Goal: Transaction & Acquisition: Purchase product/service

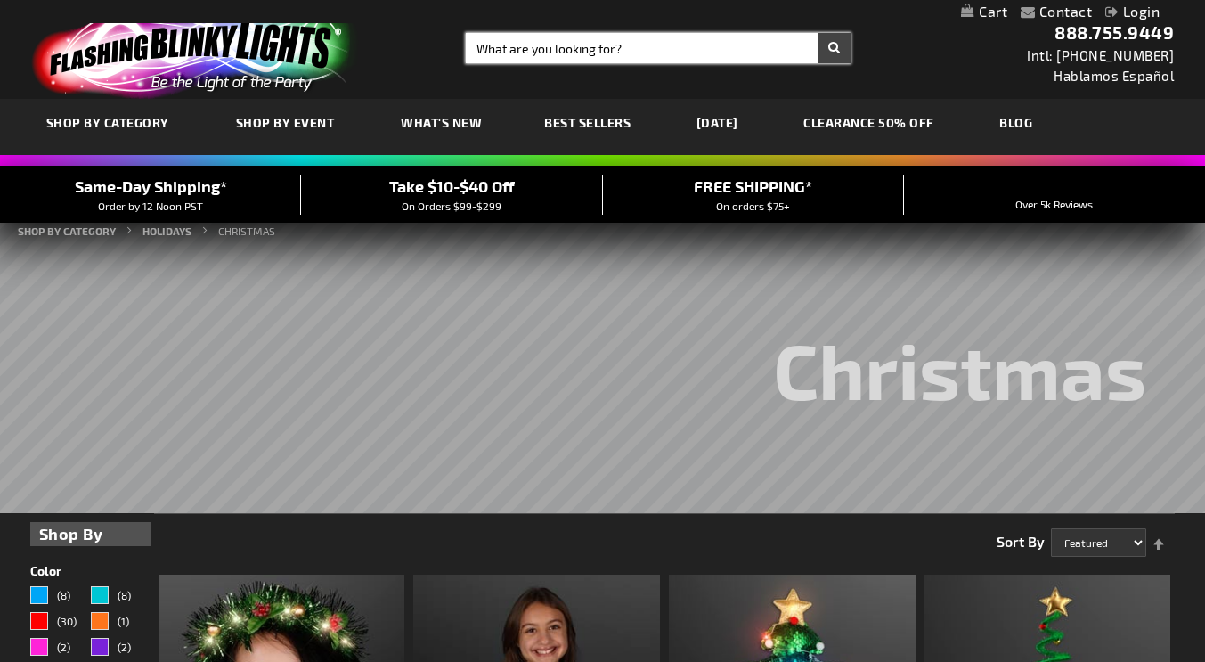
click at [617, 51] on input "Search" at bounding box center [659, 48] width 386 height 30
type input "s"
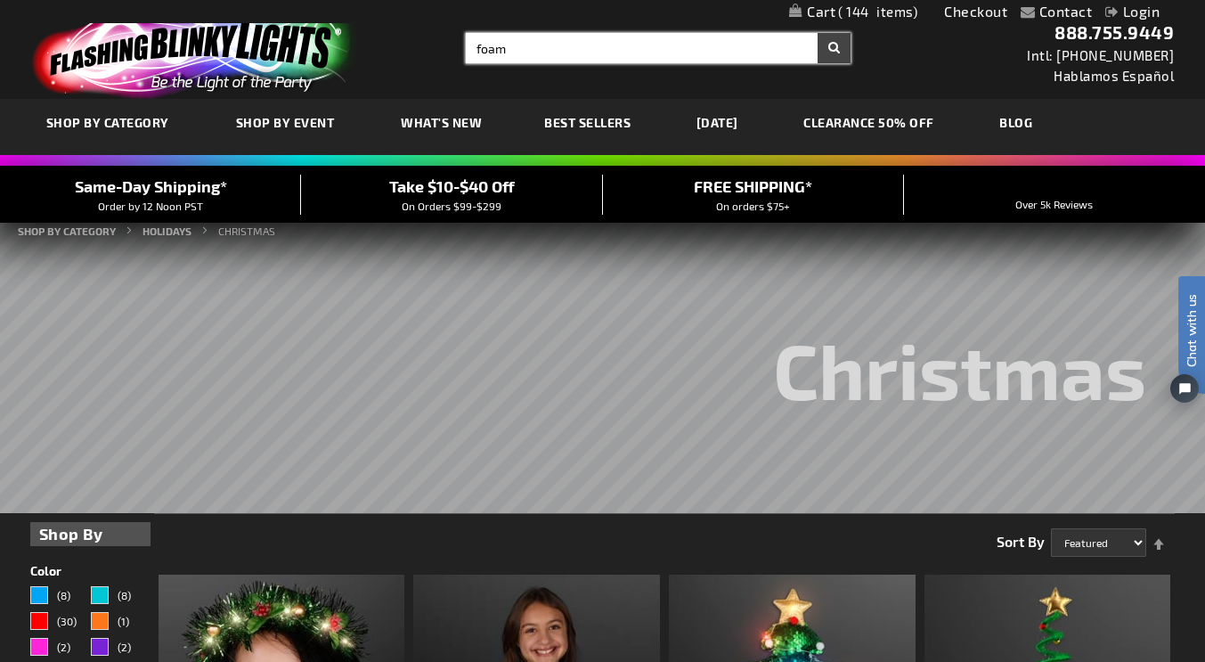
type input "foam"
click at [818, 33] on button "Search" at bounding box center [834, 48] width 33 height 30
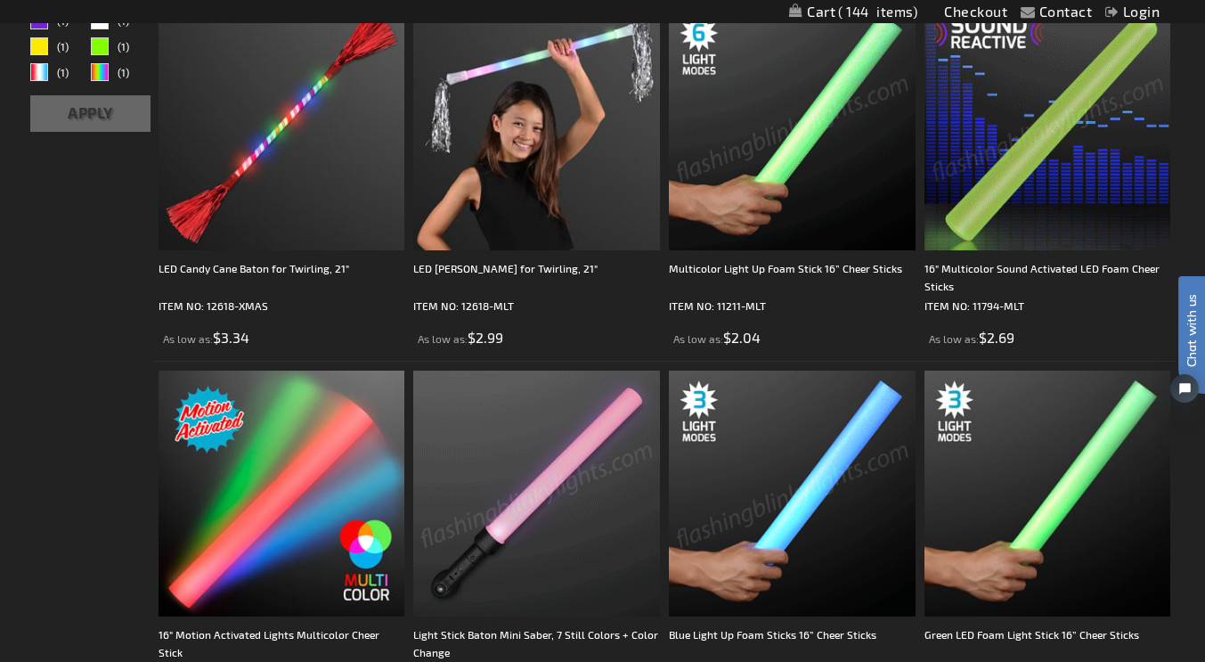
scroll to position [251, 0]
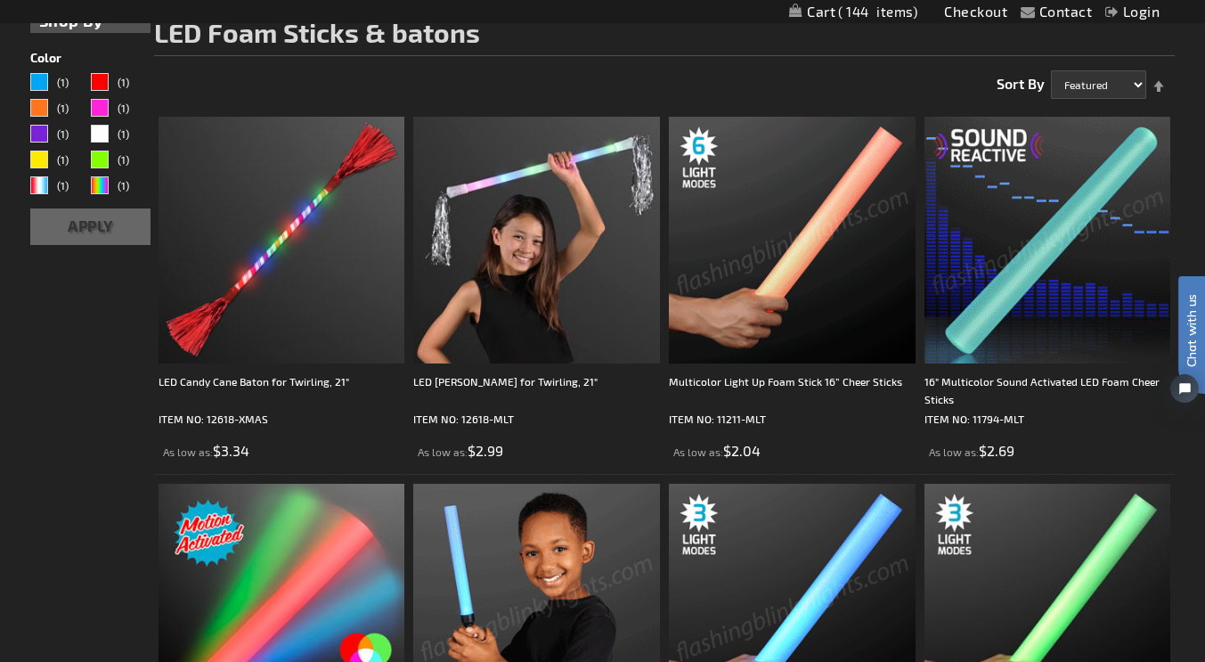
click at [773, 257] on img at bounding box center [792, 240] width 247 height 247
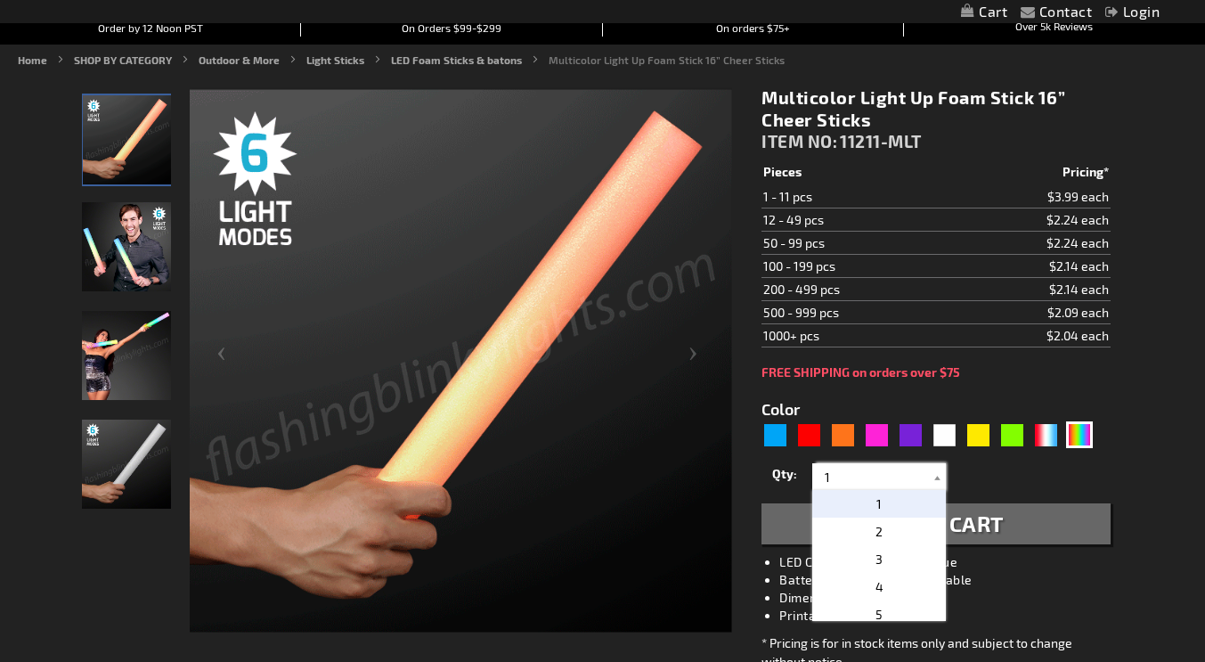
click at [868, 490] on input "1" at bounding box center [881, 476] width 129 height 27
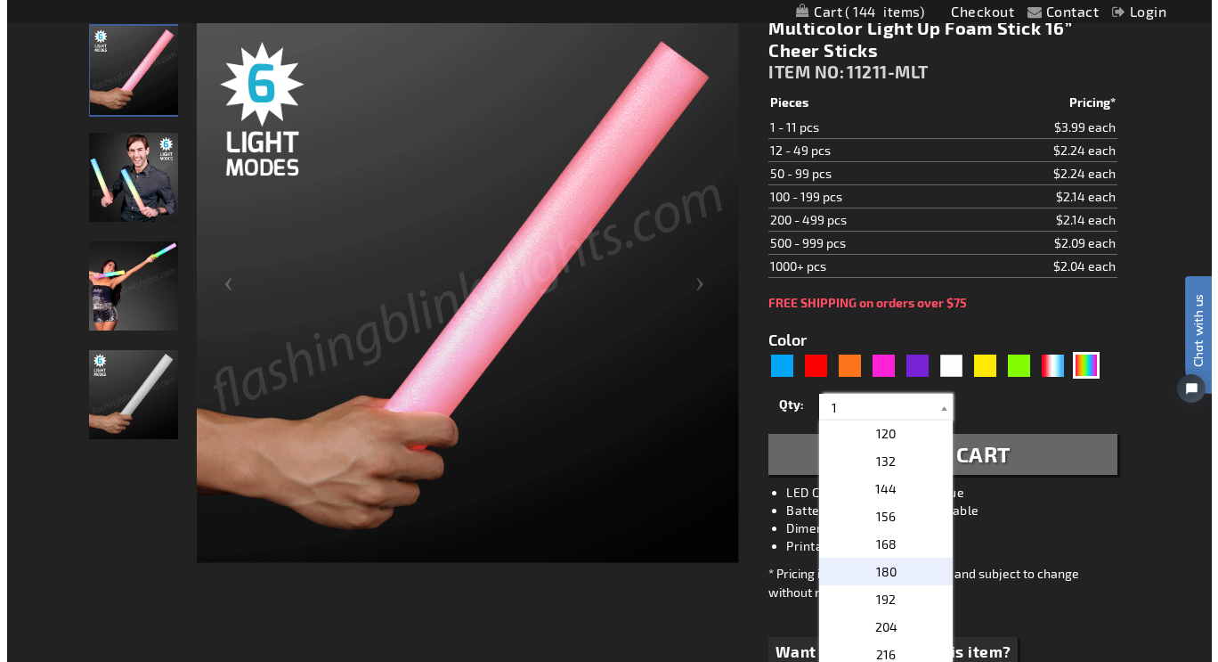
scroll to position [531, 0]
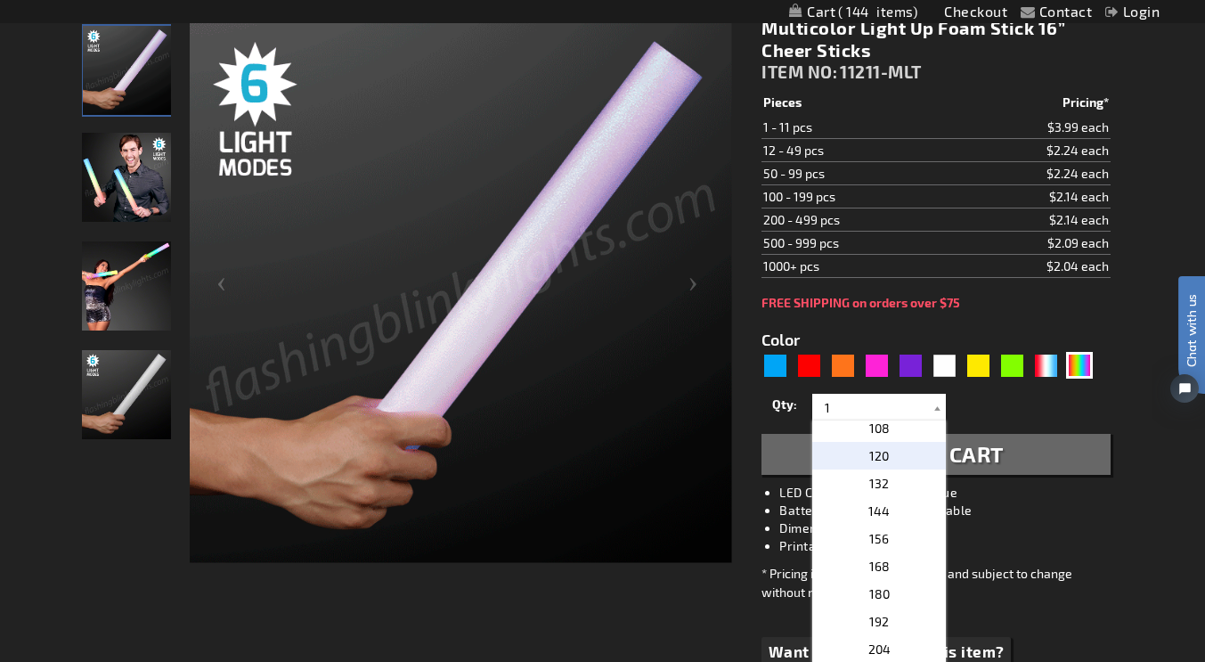
click at [887, 469] on p "120" at bounding box center [879, 456] width 134 height 28
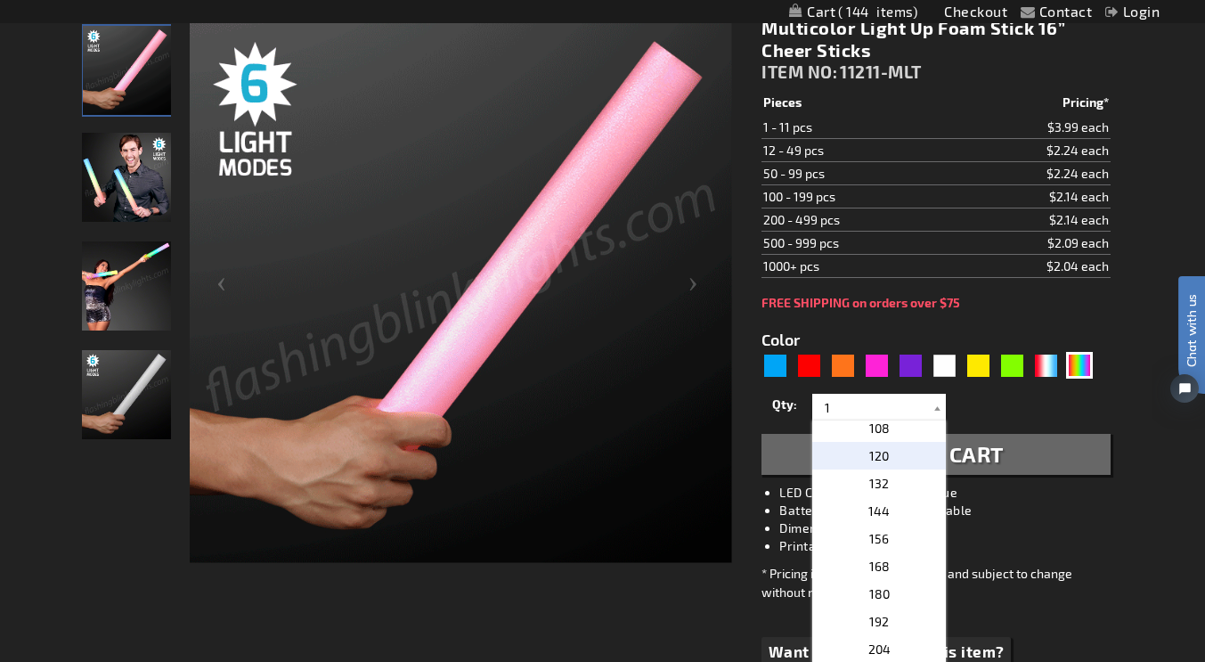
type input "120"
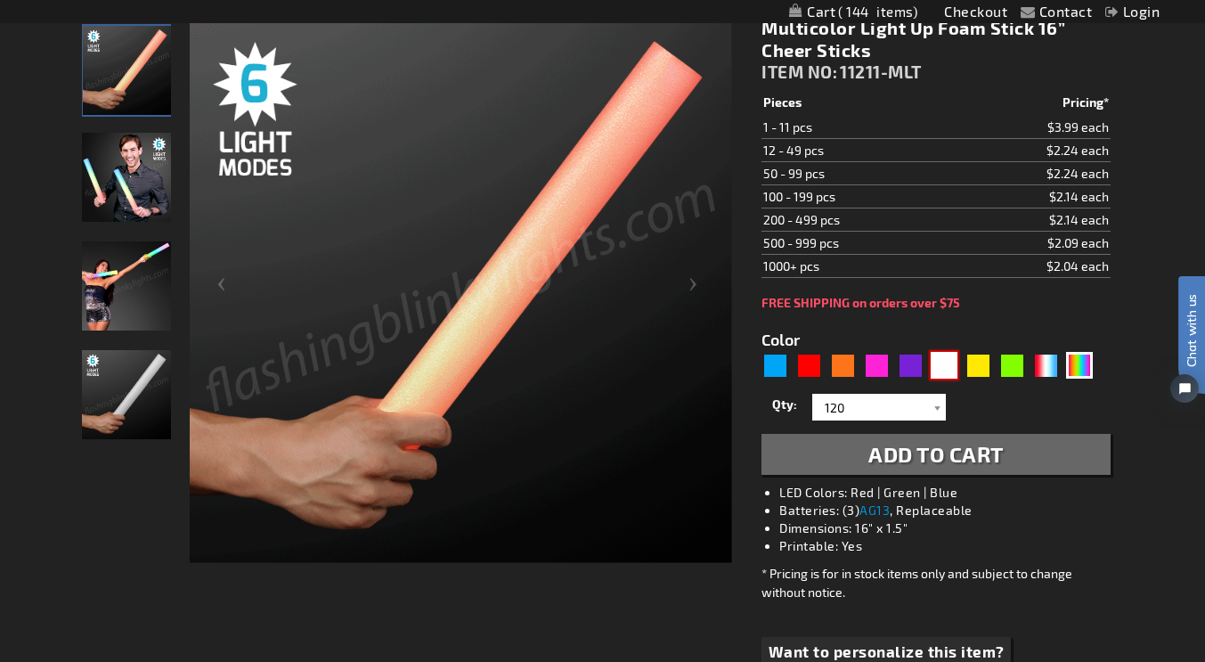
click at [949, 379] on div "White" at bounding box center [944, 365] width 27 height 27
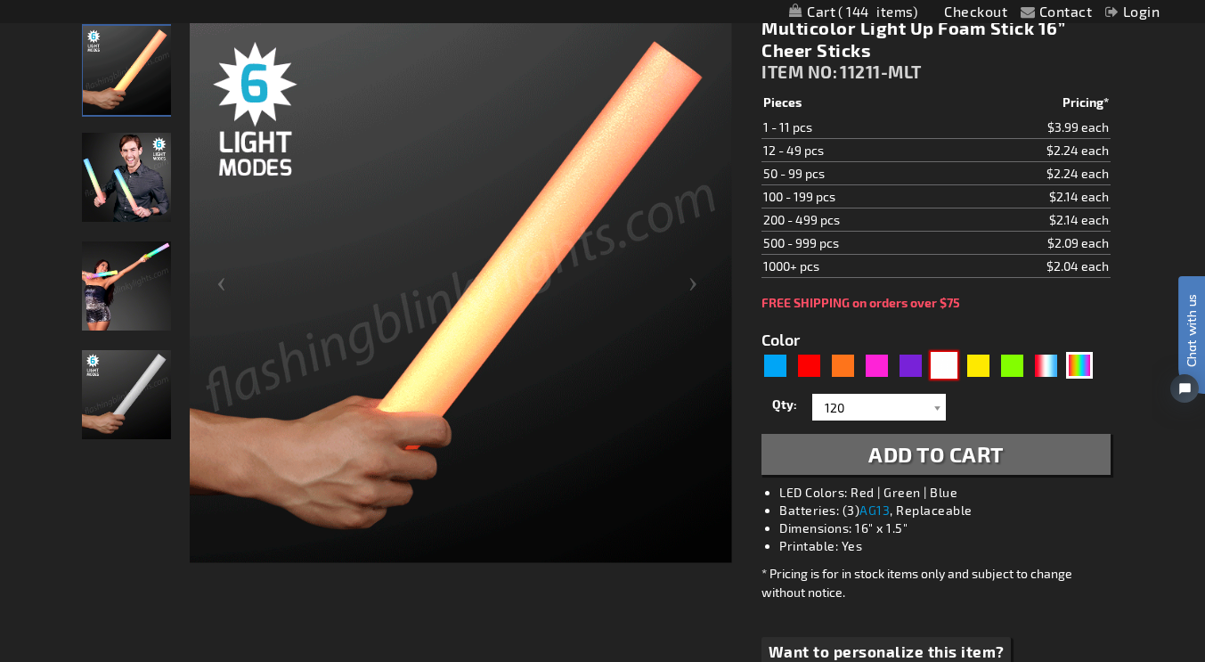
type input "5646"
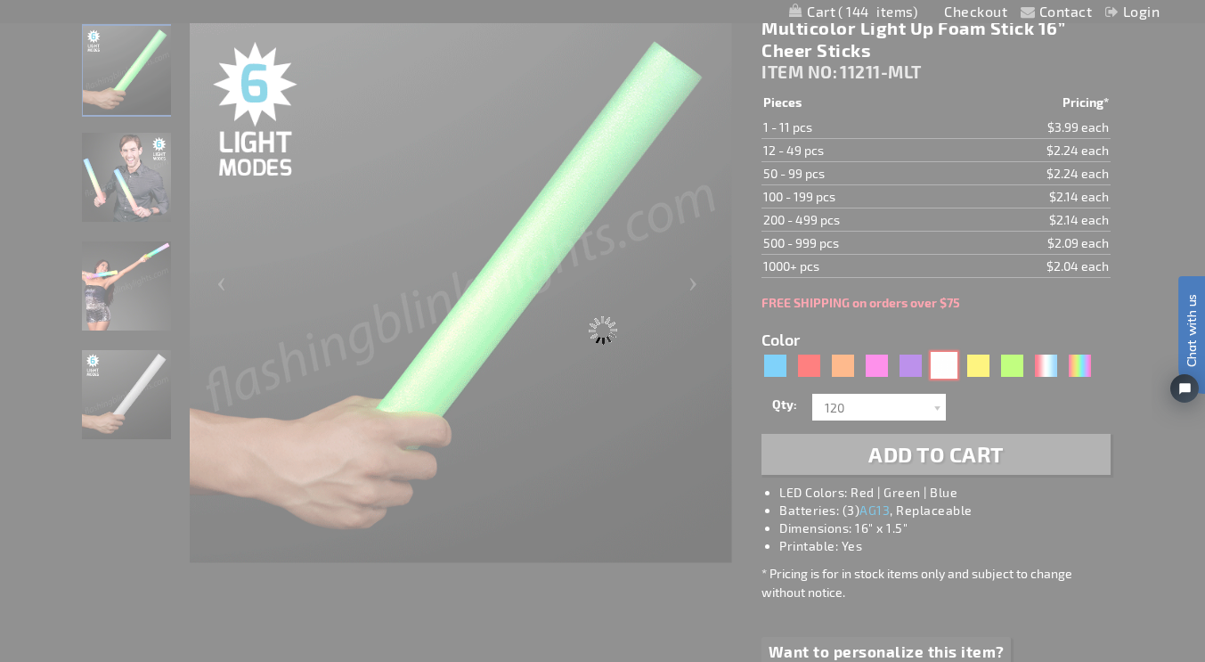
type input "11211-WT"
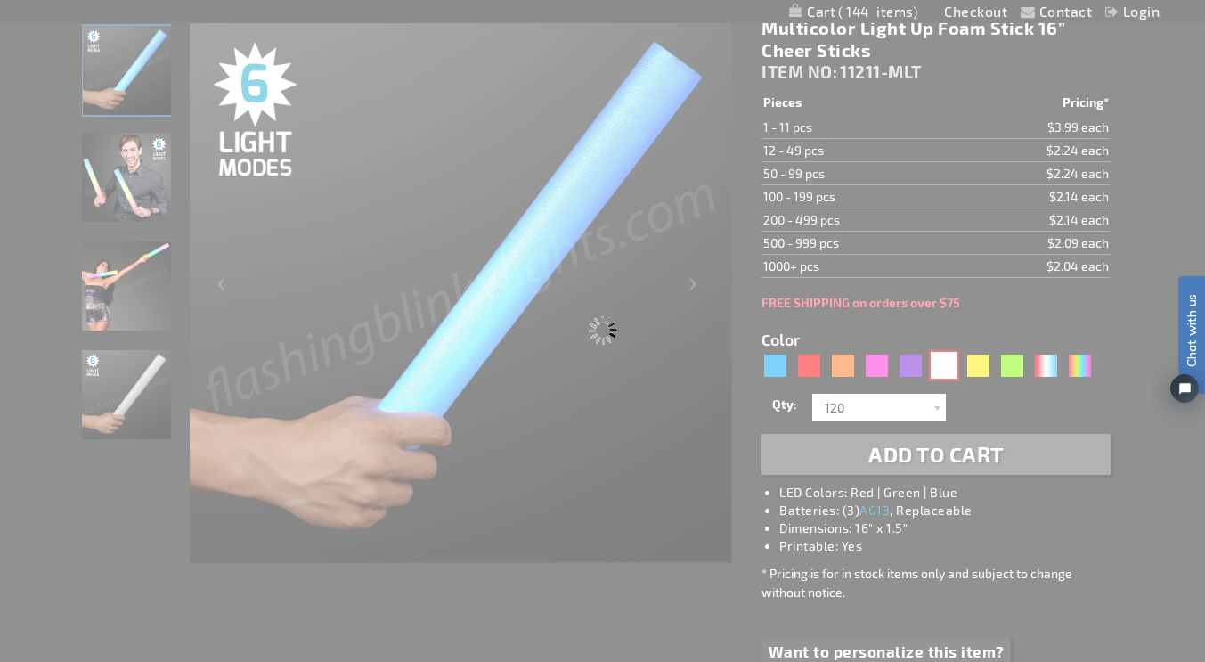
type input "Customize - White LED Foam Sticks 16&rdquo; Cheer Sticks - ITEM NO: 11211-WT"
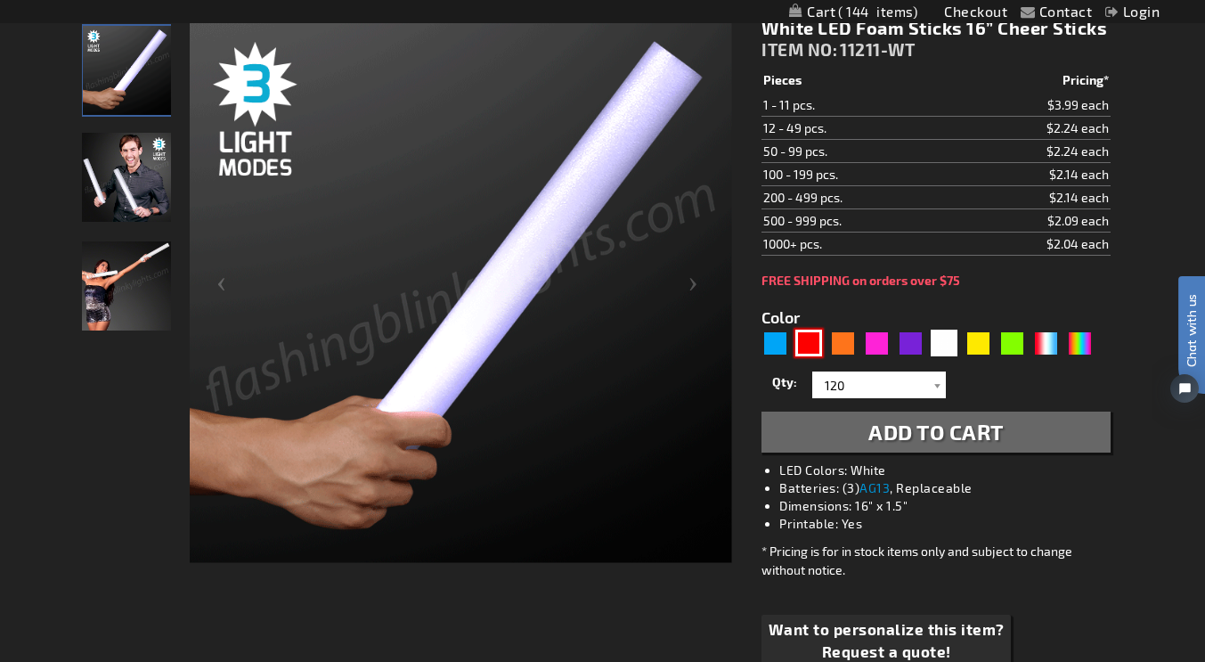
click at [812, 356] on div "Red" at bounding box center [808, 343] width 27 height 27
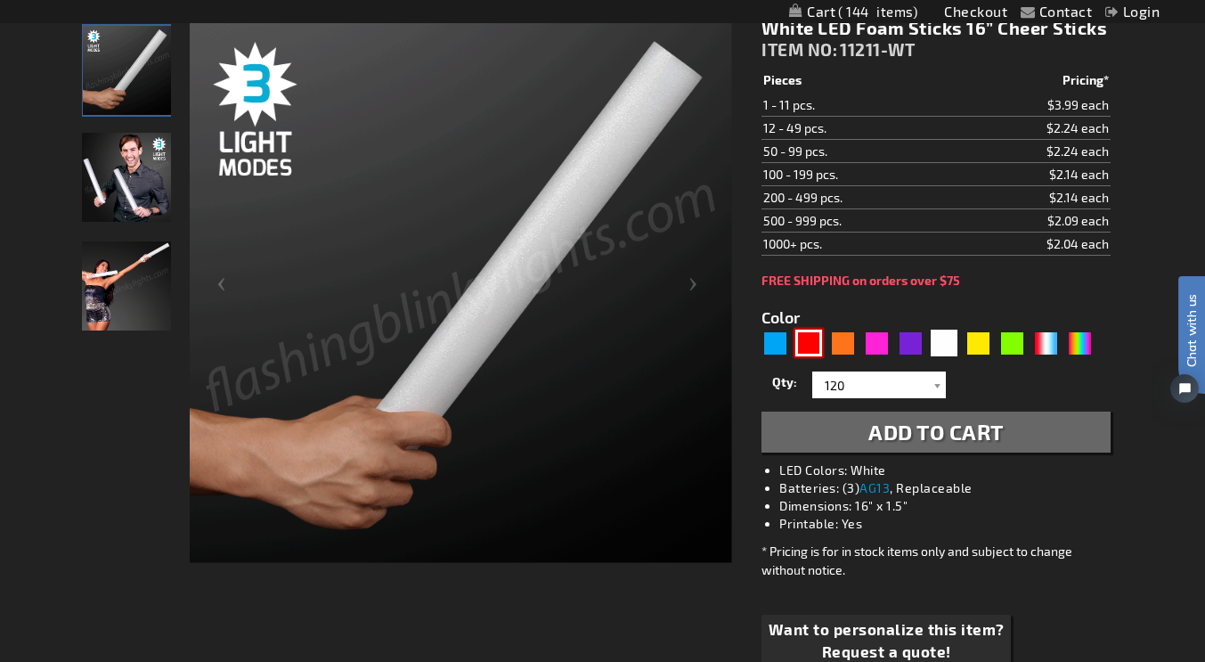
type input "5641"
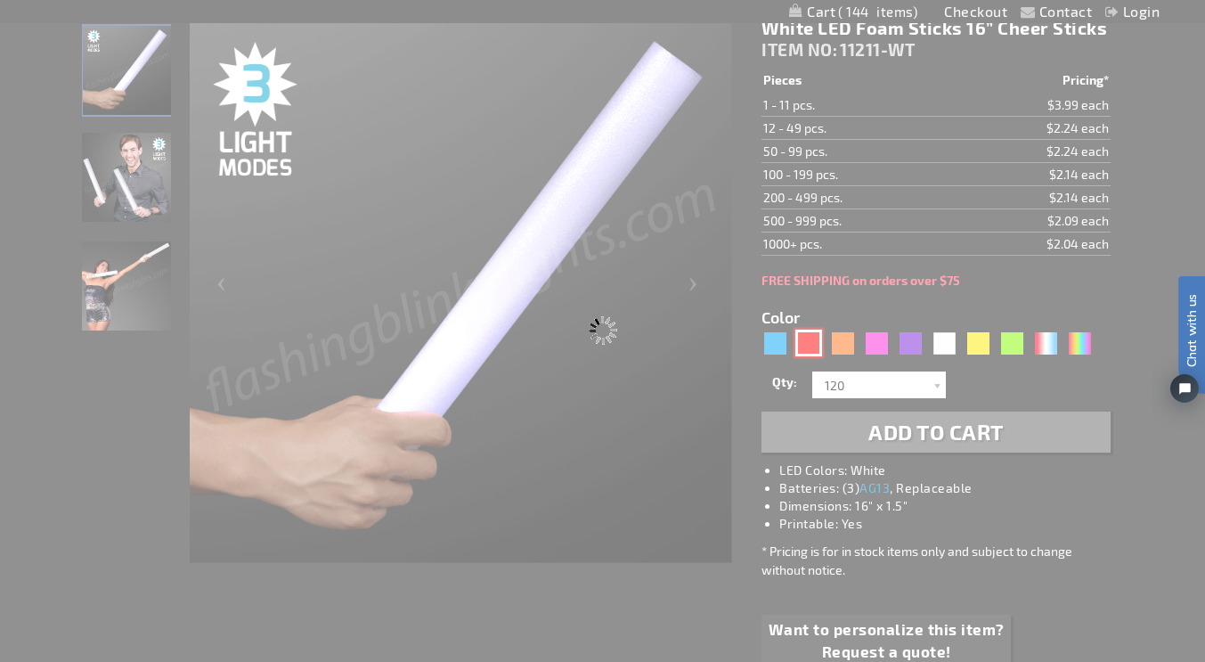
type input "11211-RD"
type input "Customize - Red LED Foam Glow Sticks 16&rdquo; Cheer Sticks - ITEM NO: 11211-RD"
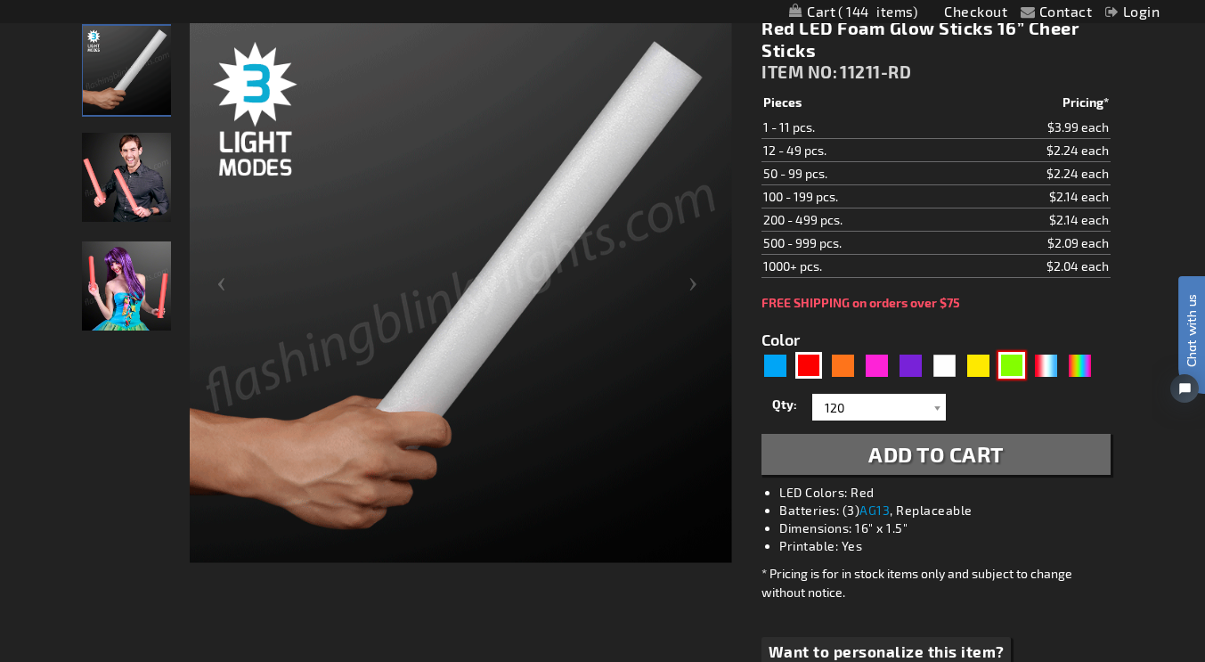
click at [1012, 376] on div "Green" at bounding box center [1011, 365] width 27 height 27
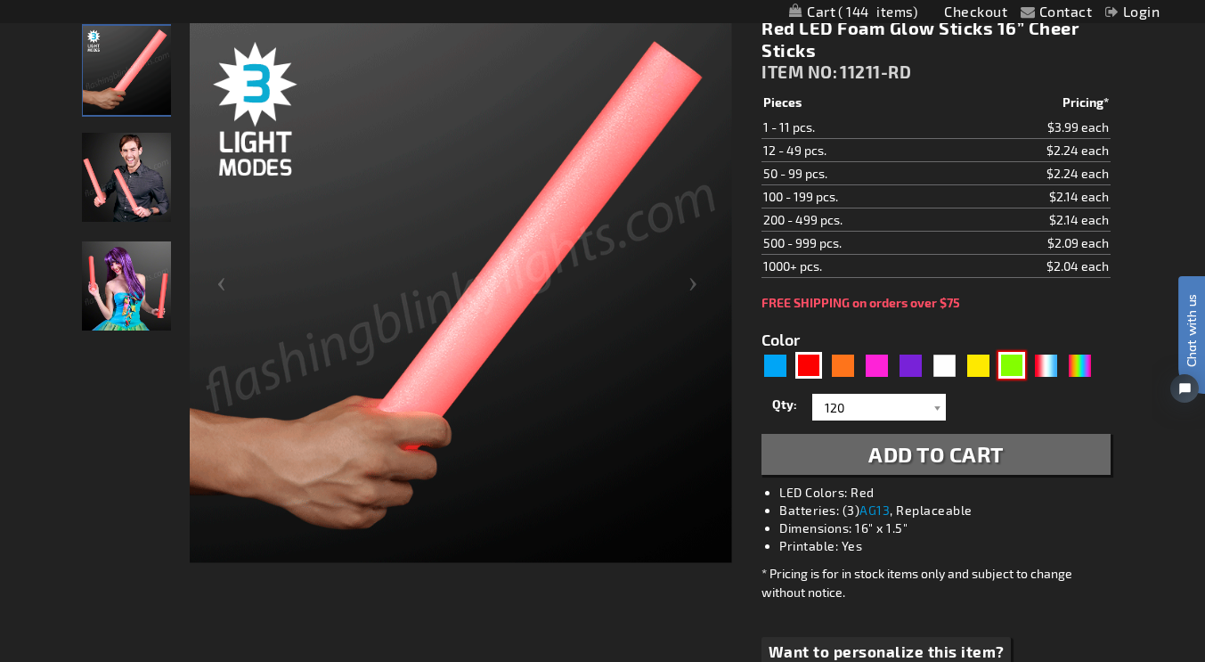
type input "5648"
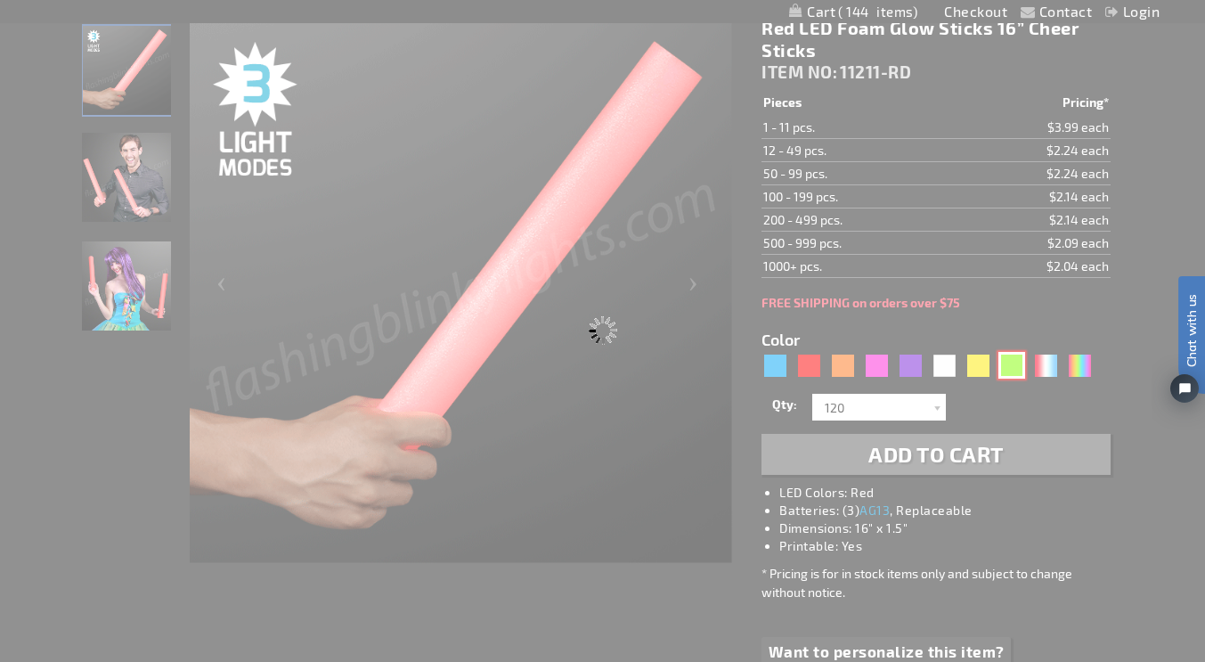
type input "11211-GN"
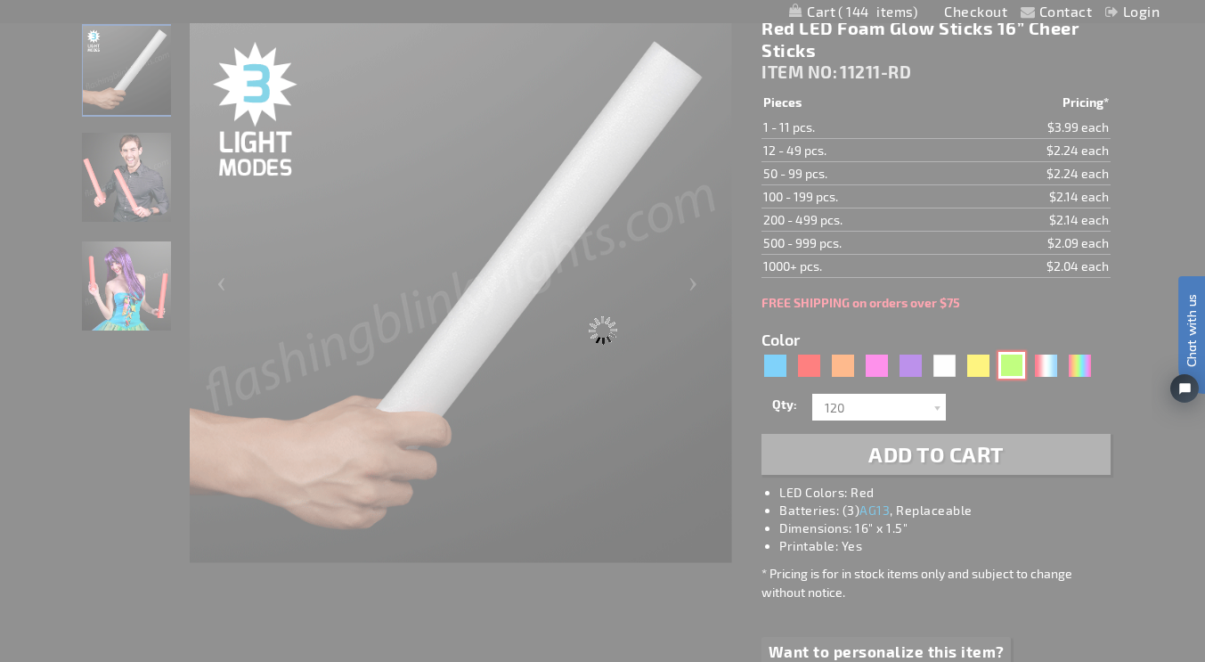
type input "Customize - Green LED Foam Light Stick 16&rdquo; Cheer Sticks - ITEM NO: 11211-…"
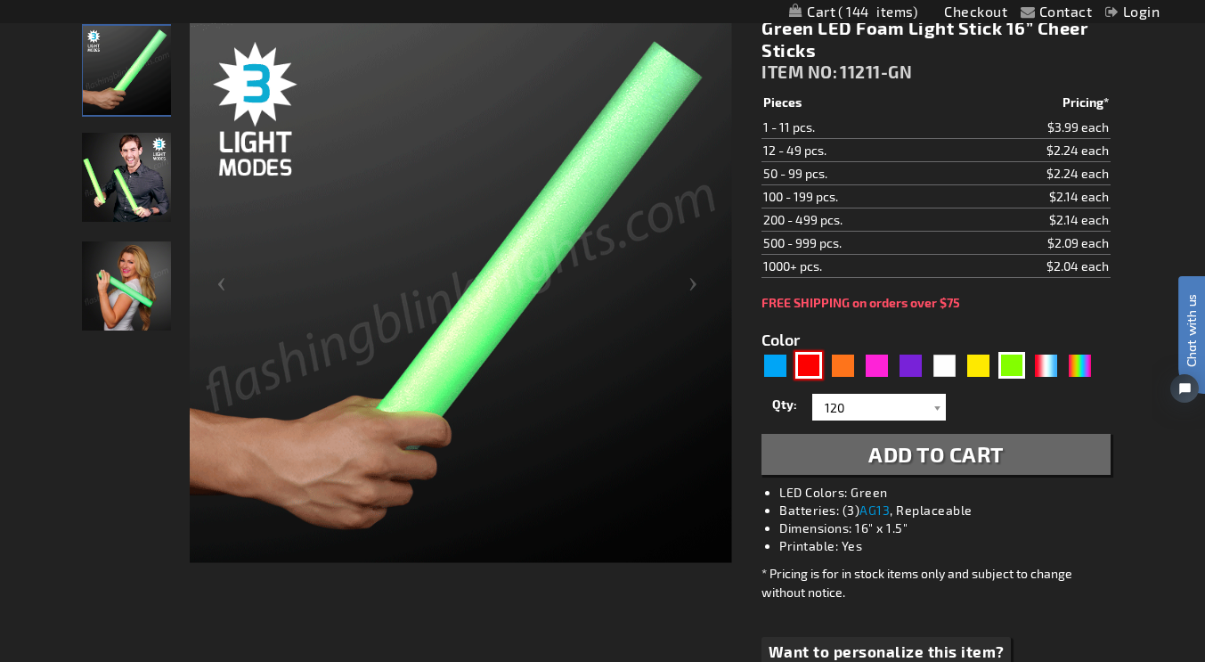
click at [817, 374] on div "Red" at bounding box center [808, 365] width 27 height 27
type input "5641"
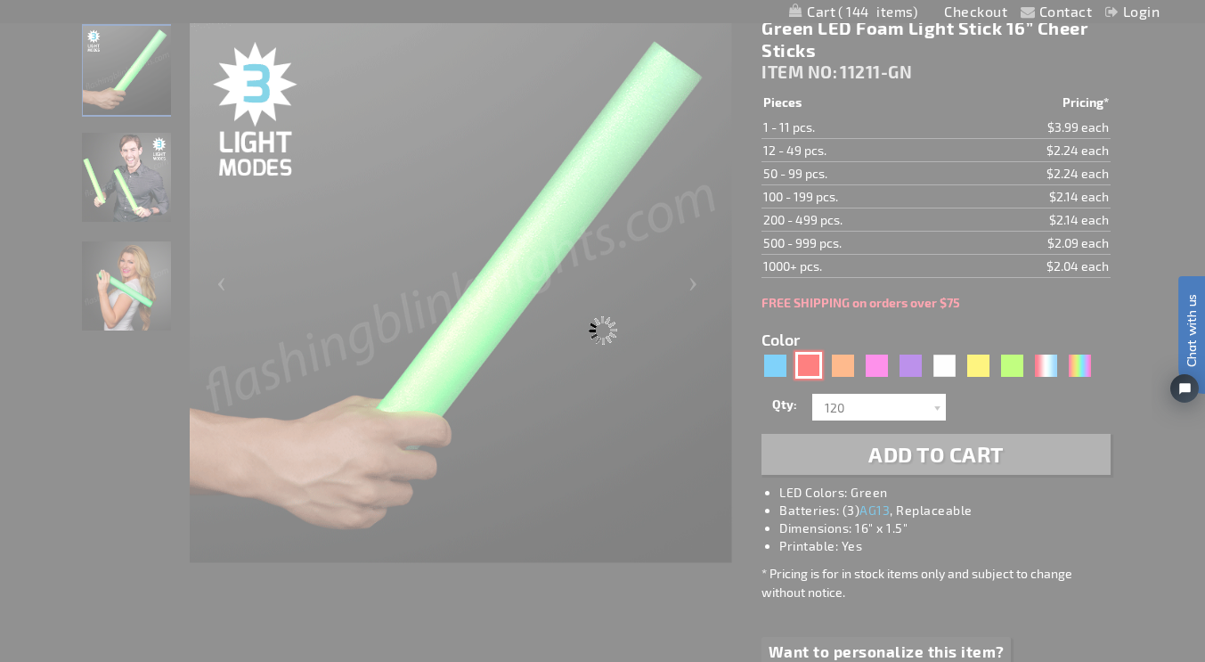
type input "11211-RD"
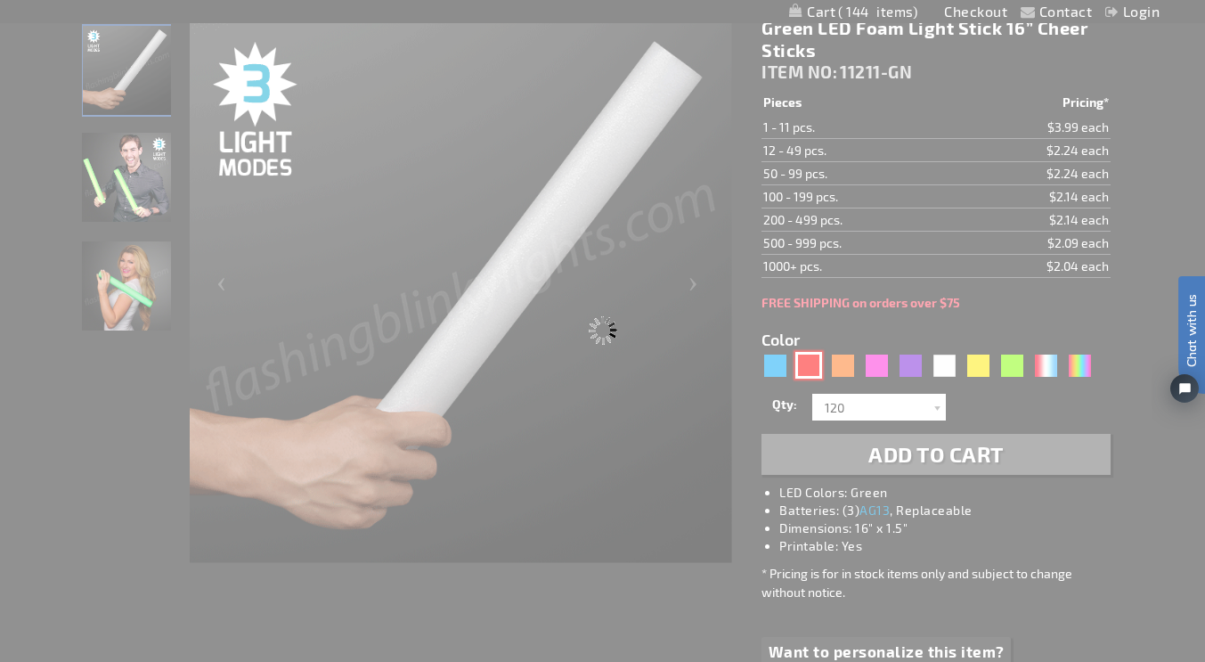
type input "Customize - Red LED Foam Glow Sticks 16&rdquo; Cheer Sticks - ITEM NO: 11211-RD"
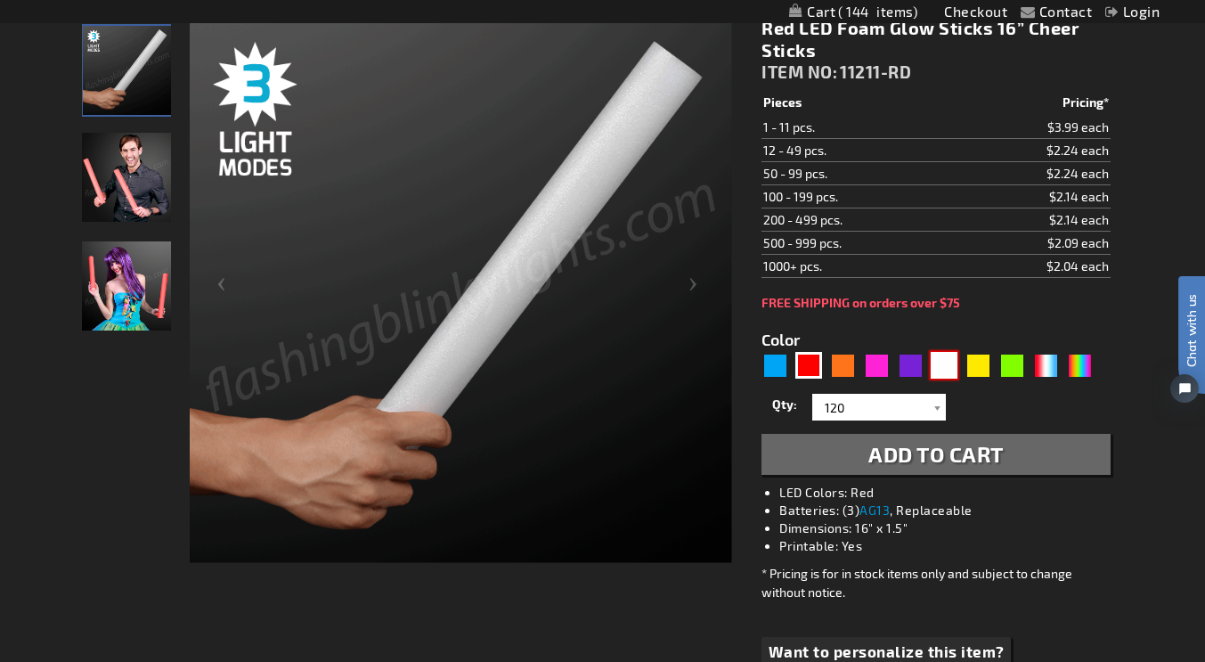
click at [946, 379] on div "White" at bounding box center [944, 365] width 27 height 27
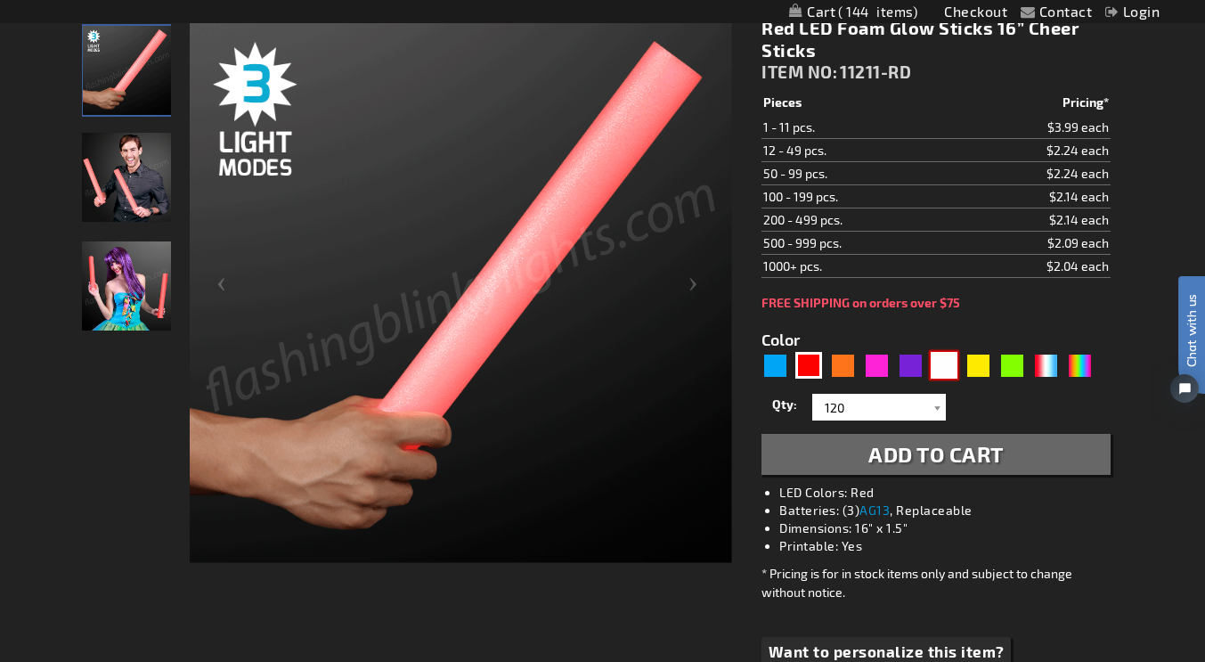
type input "5646"
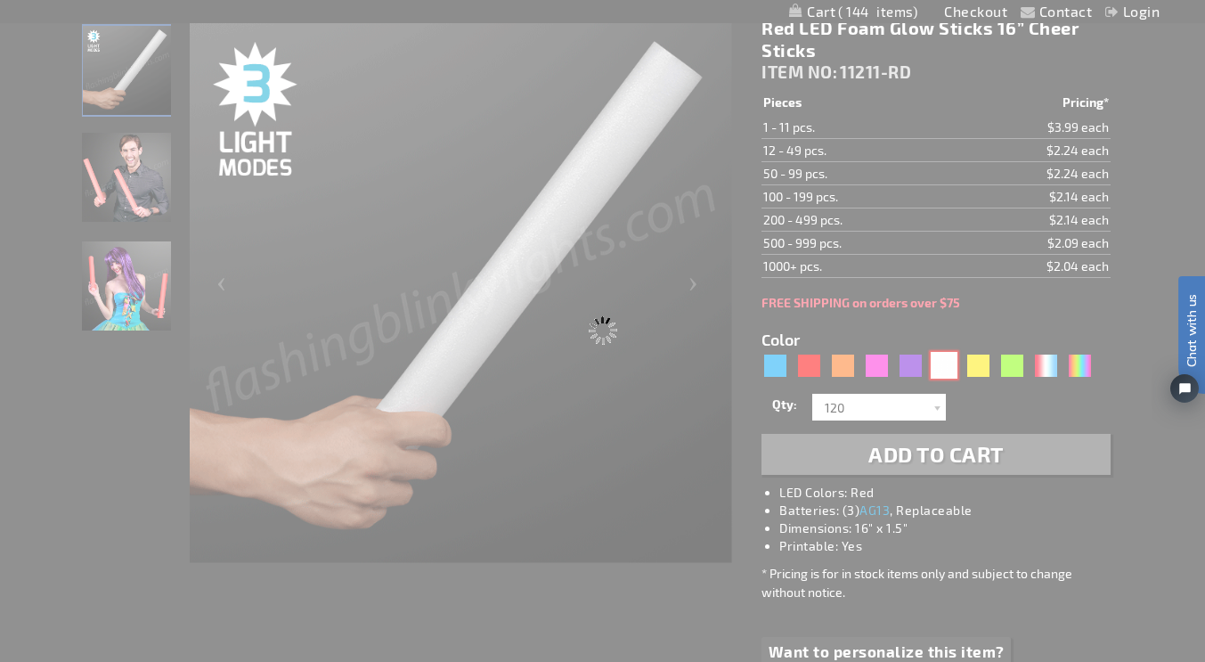
type input "11211-WT"
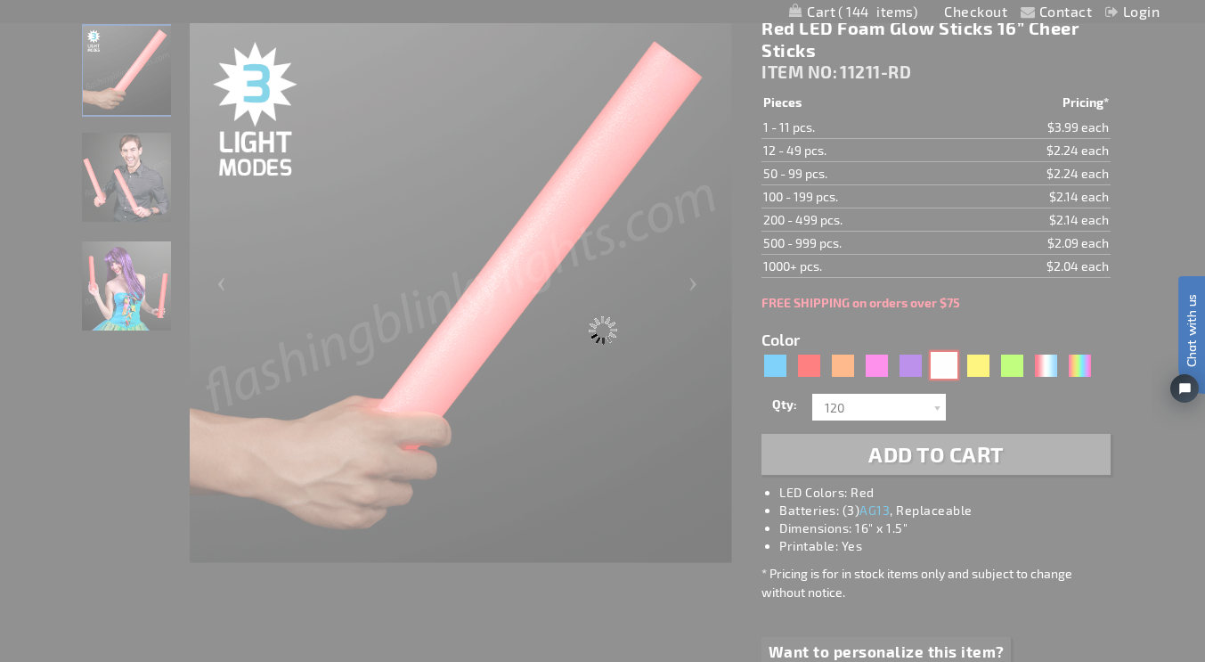
type input "Customize - White LED Foam Sticks 16&rdquo; Cheer Sticks - ITEM NO: 11211-WT"
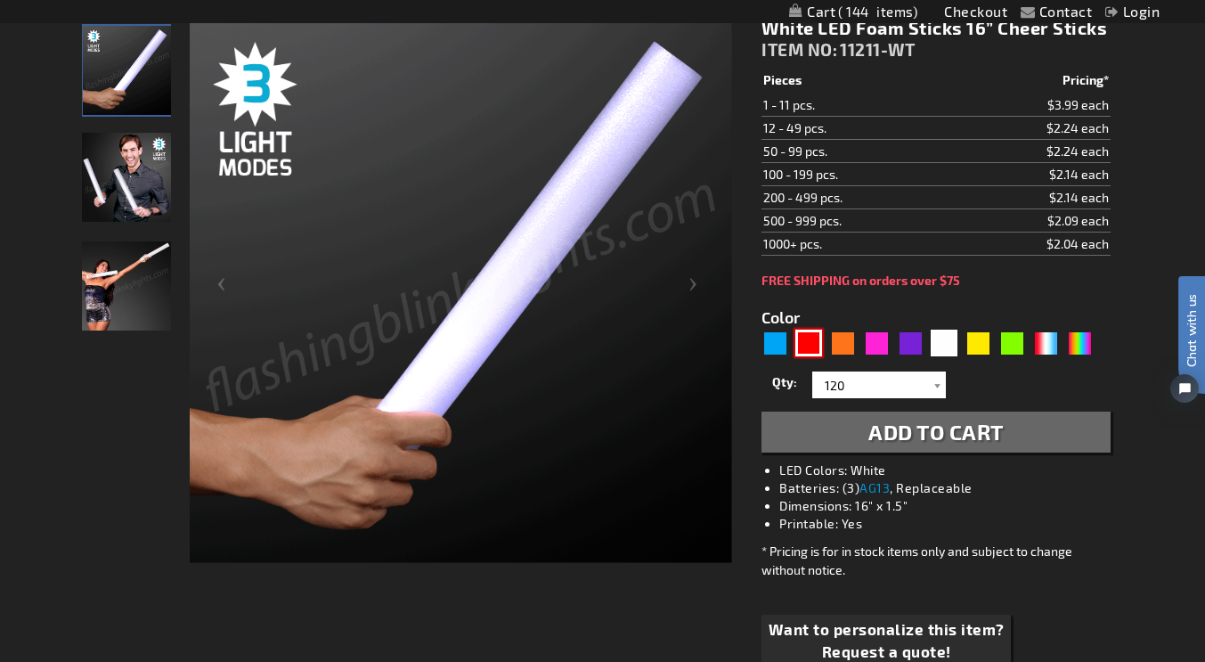
click at [819, 356] on div "Red" at bounding box center [808, 343] width 27 height 27
type input "5641"
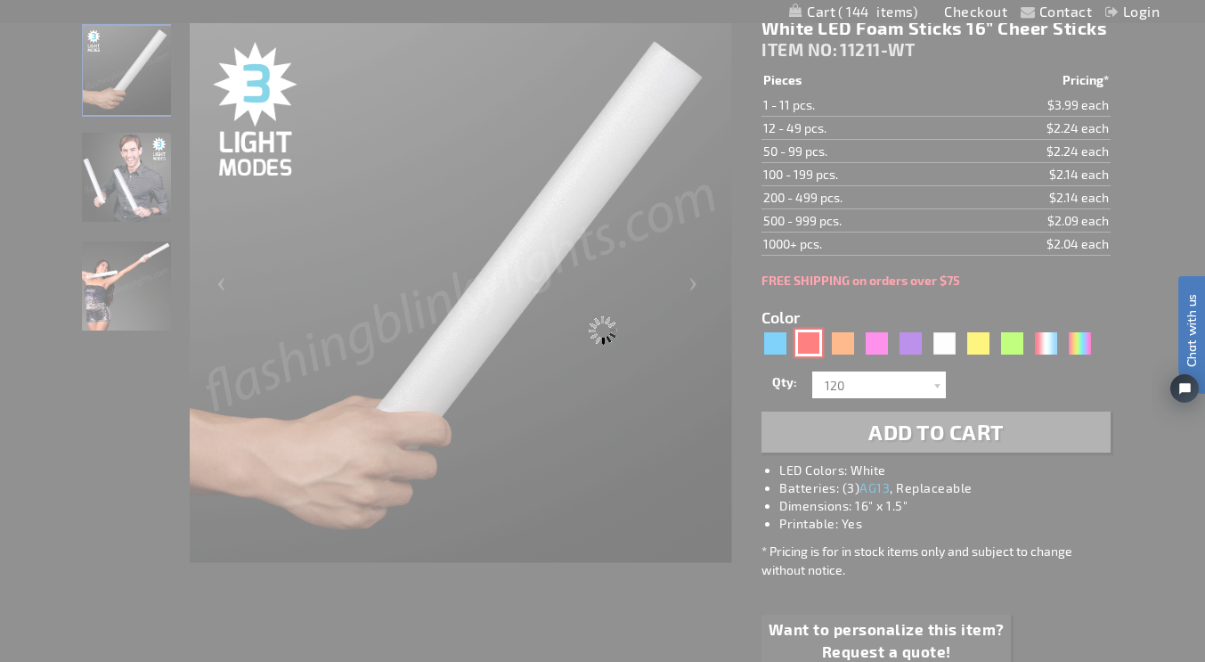
type input "11211-RD"
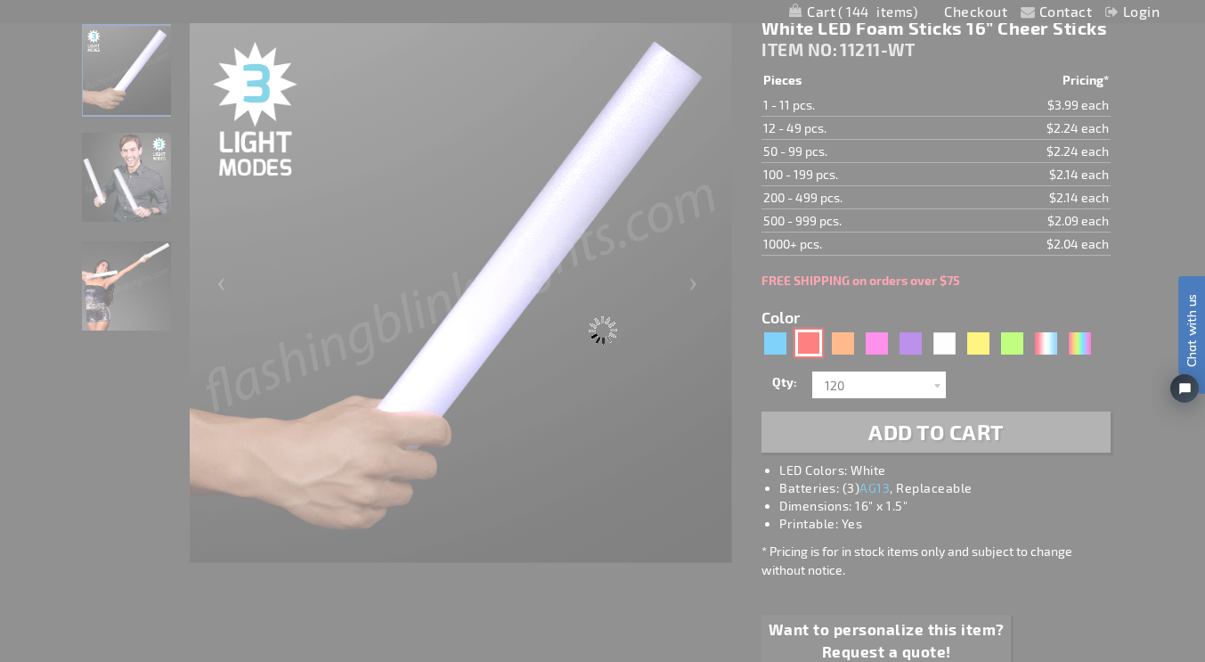
type input "Customize - Red LED Foam Glow Sticks 16&rdquo; Cheer Sticks - ITEM NO: 11211-RD"
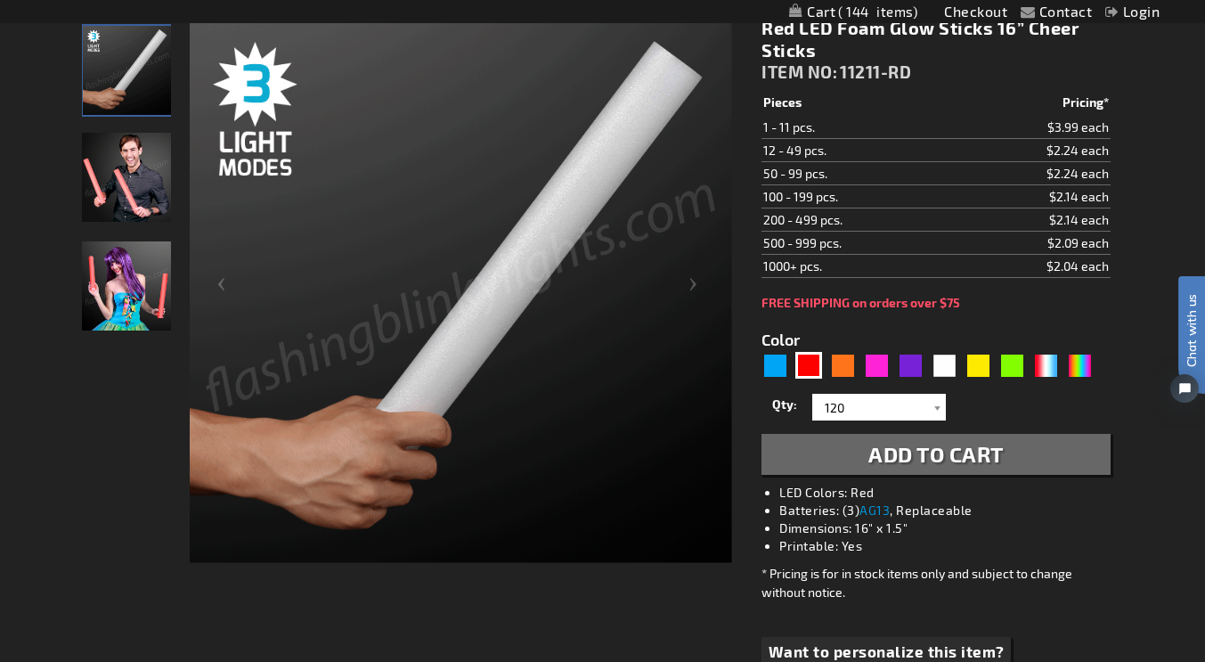
click at [933, 458] on span "Add to Cart" at bounding box center [935, 454] width 135 height 26
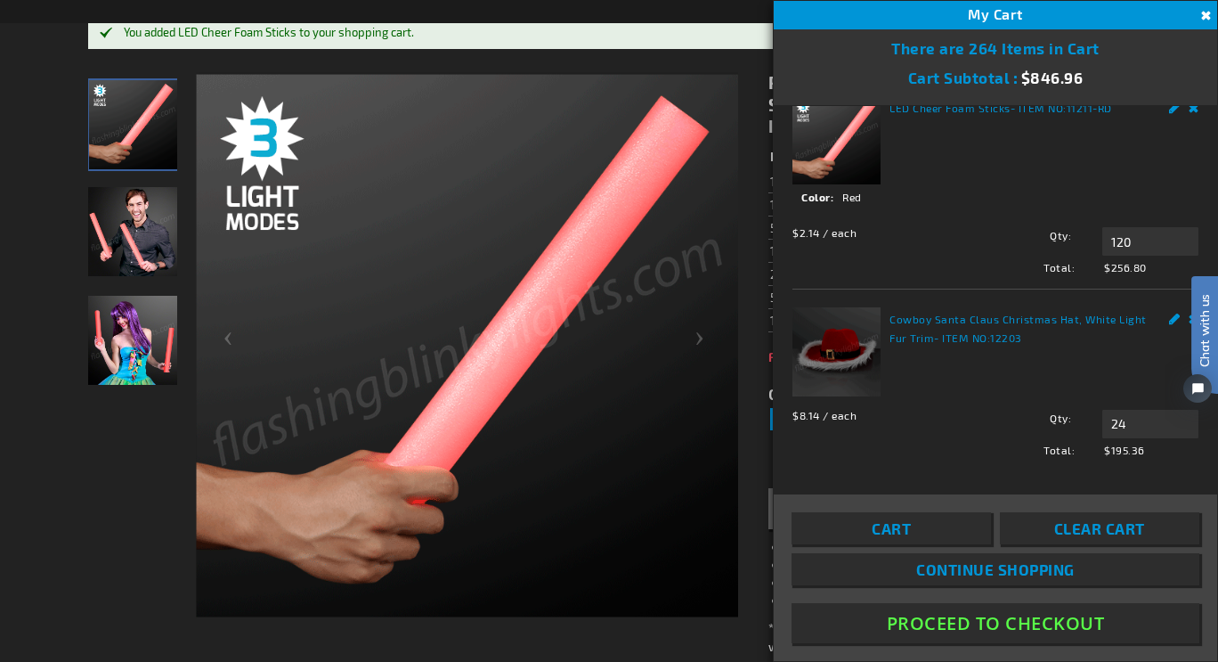
scroll to position [29, 0]
